Goal: Transaction & Acquisition: Purchase product/service

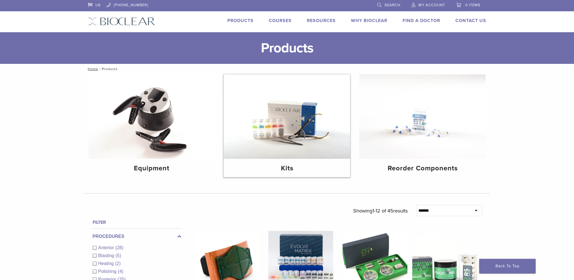
click at [311, 158] on img at bounding box center [287, 116] width 127 height 84
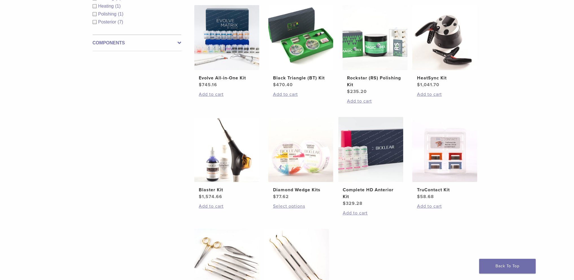
scroll to position [113, 0]
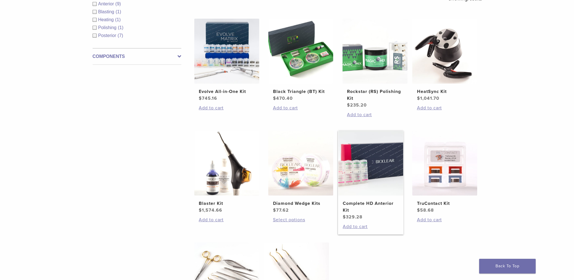
click at [372, 152] on img at bounding box center [370, 163] width 65 height 65
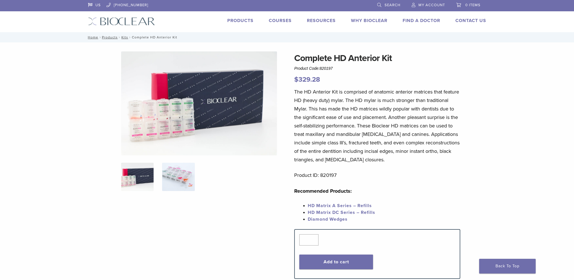
click at [178, 178] on img at bounding box center [178, 177] width 32 height 28
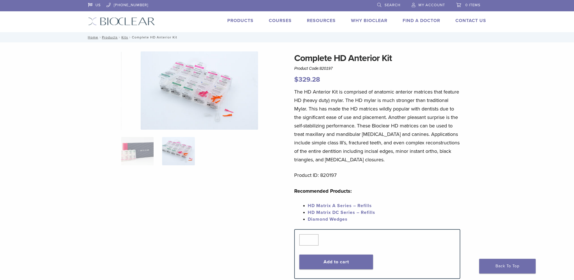
click at [188, 87] on img at bounding box center [200, 90] width 118 height 78
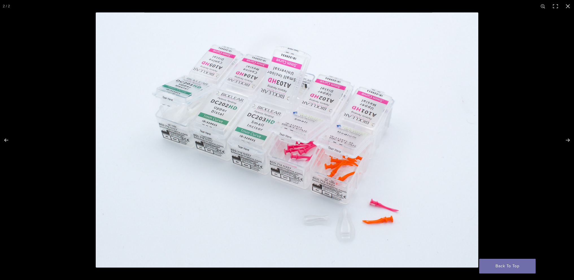
click at [80, 156] on div at bounding box center [287, 140] width 574 height 280
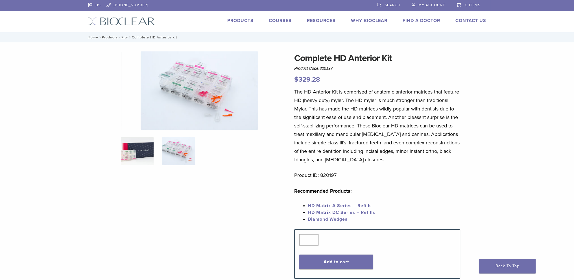
click at [129, 146] on img at bounding box center [137, 151] width 32 height 28
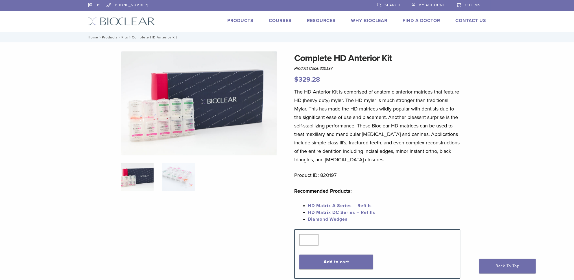
click at [153, 121] on img at bounding box center [199, 103] width 156 height 104
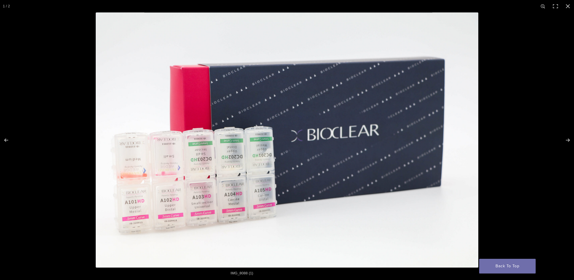
click at [86, 153] on div at bounding box center [287, 140] width 574 height 280
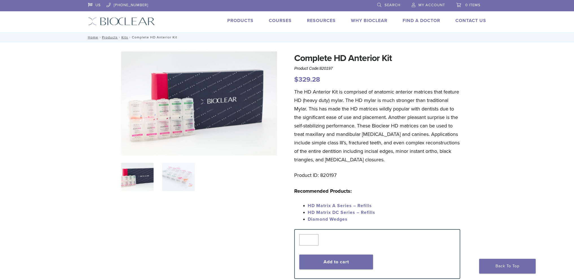
click at [189, 127] on img at bounding box center [199, 103] width 156 height 104
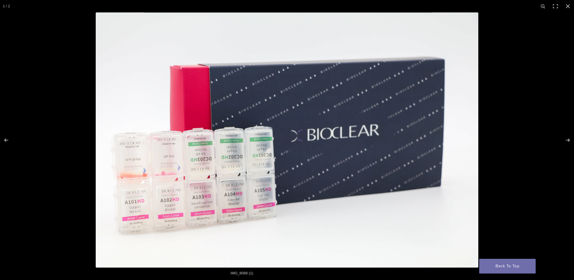
click at [66, 177] on div at bounding box center [287, 140] width 574 height 280
